Goal: Find specific page/section: Find specific page/section

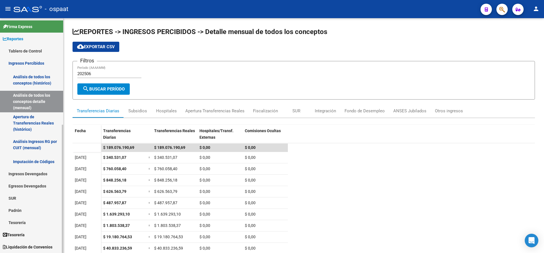
click at [33, 64] on link "Ingresos Percibidos" at bounding box center [31, 63] width 63 height 12
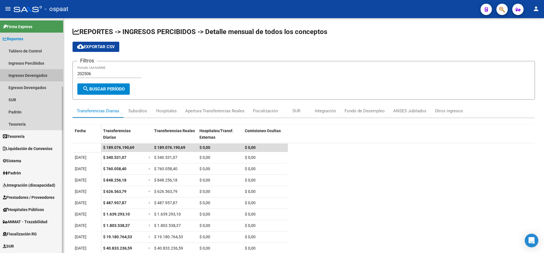
click at [32, 75] on link "Ingresos Devengados" at bounding box center [31, 75] width 63 height 12
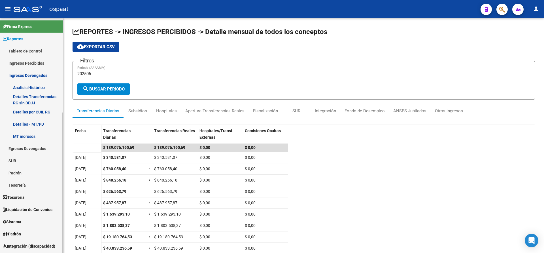
click at [30, 88] on link "Análisis Histórico" at bounding box center [31, 87] width 63 height 12
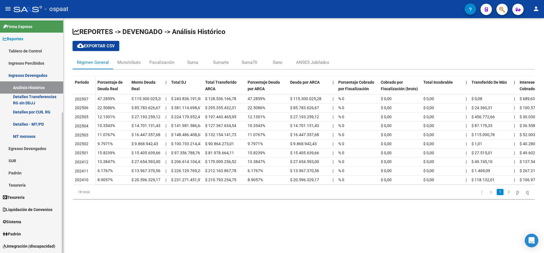
click at [40, 73] on link "Ingresos Devengados" at bounding box center [31, 75] width 63 height 12
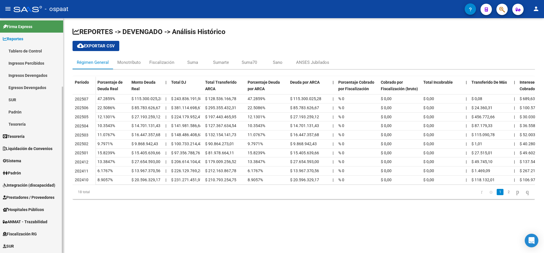
click at [39, 63] on link "Ingresos Percibidos" at bounding box center [31, 63] width 63 height 12
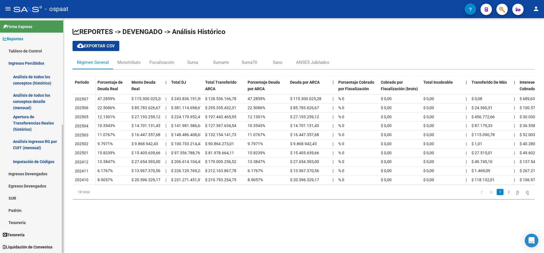
click at [36, 77] on link "Análisis de todos los conceptos (histórico)" at bounding box center [31, 80] width 63 height 22
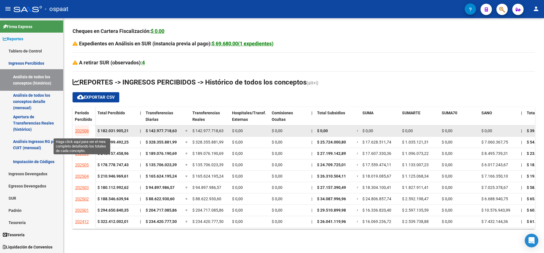
click at [81, 129] on span "202508" at bounding box center [82, 130] width 14 height 5
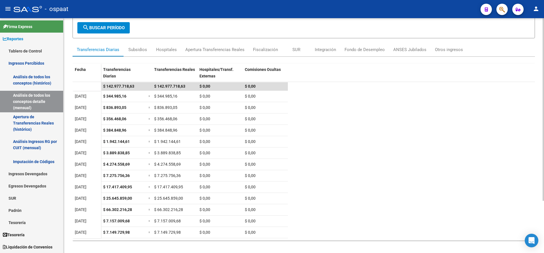
scroll to position [67, 0]
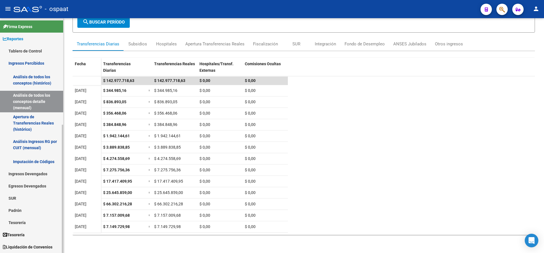
click at [34, 78] on link "Análisis de todos los conceptos (histórico)" at bounding box center [31, 80] width 63 height 22
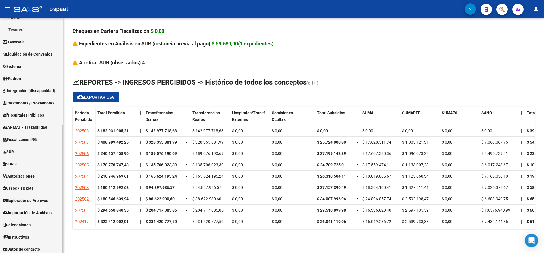
scroll to position [195, 0]
